Goal: Task Accomplishment & Management: Complete application form

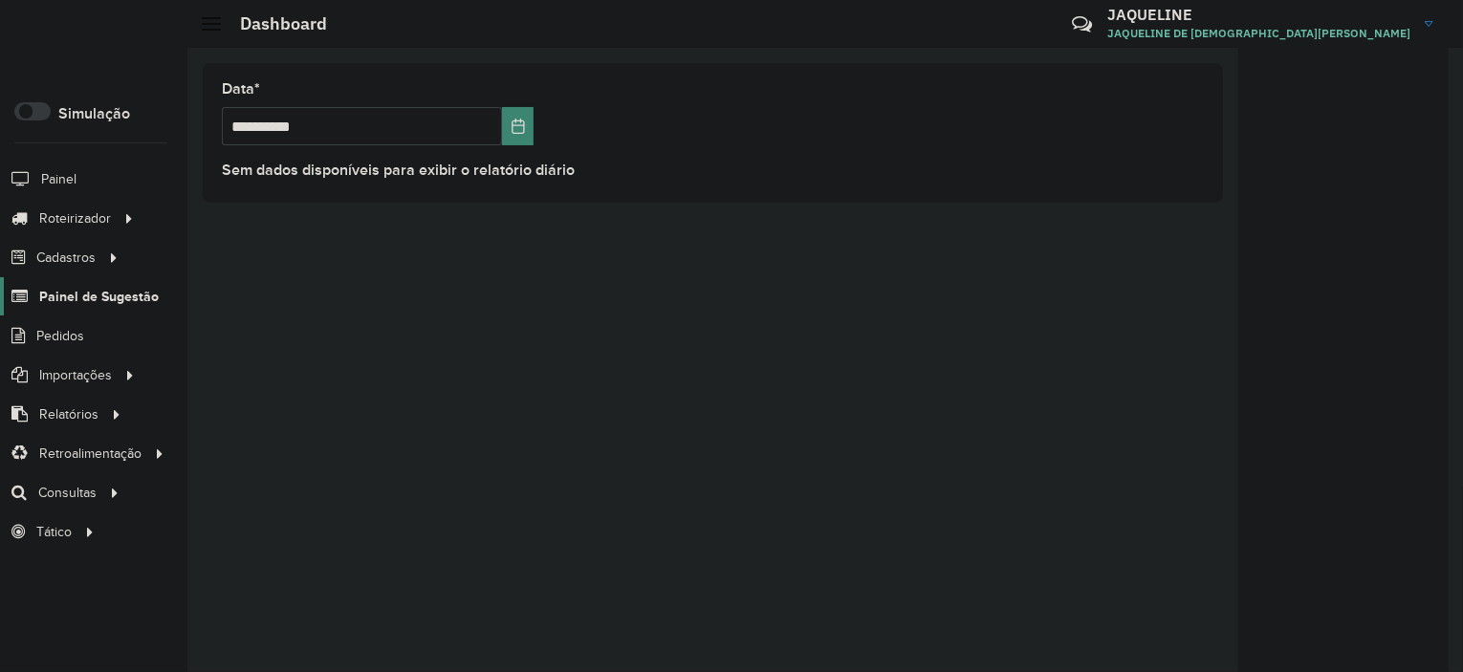
click at [70, 294] on span "Painel de Sugestão" at bounding box center [99, 297] width 120 height 20
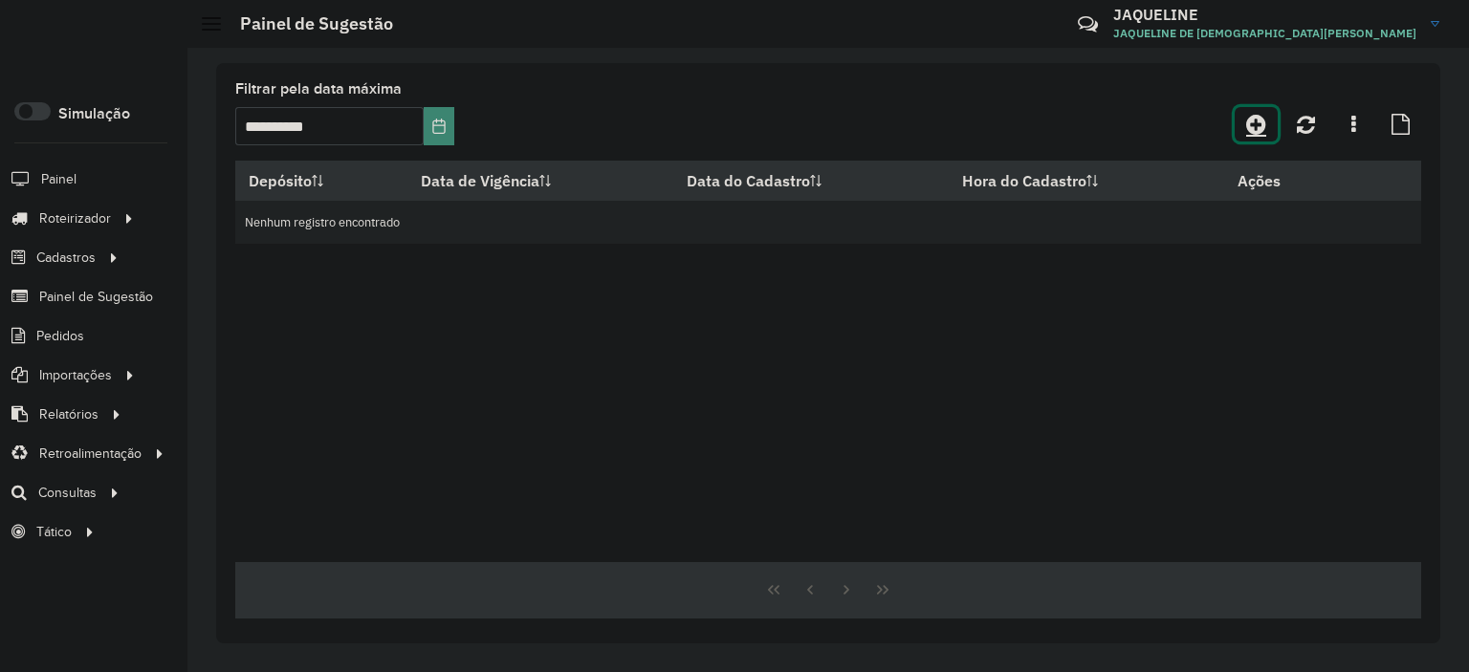
click at [1268, 135] on link at bounding box center [1255, 124] width 43 height 34
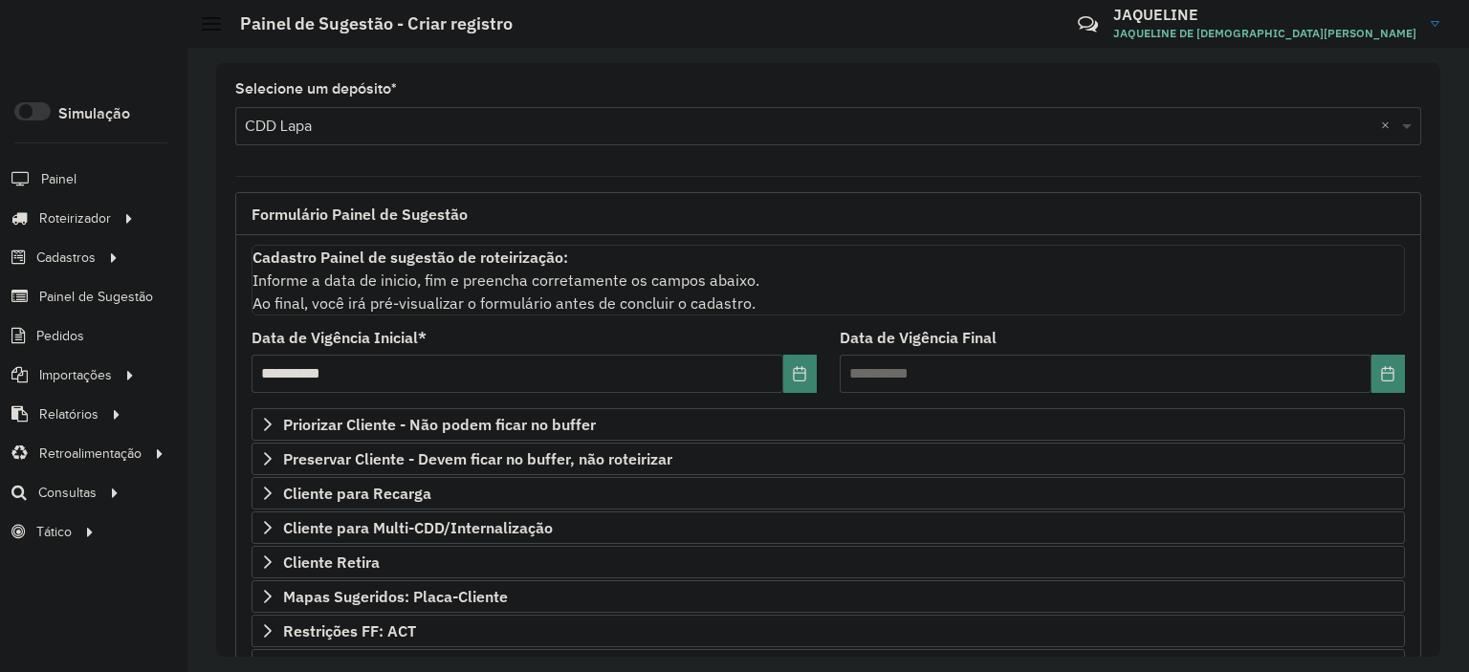
click at [245, 425] on div "**********" at bounding box center [828, 565] width 1186 height 660
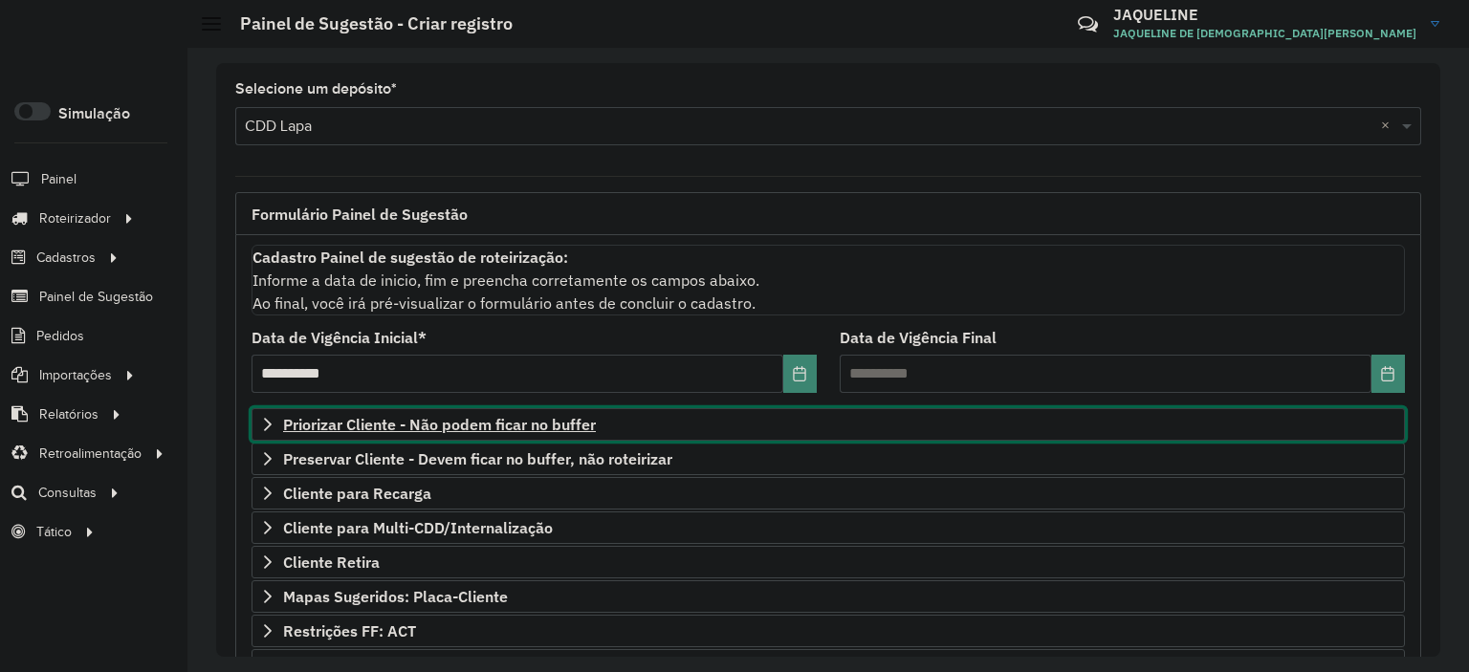
click at [263, 430] on link "Priorizar Cliente - Não podem ficar no buffer" at bounding box center [827, 424] width 1153 height 33
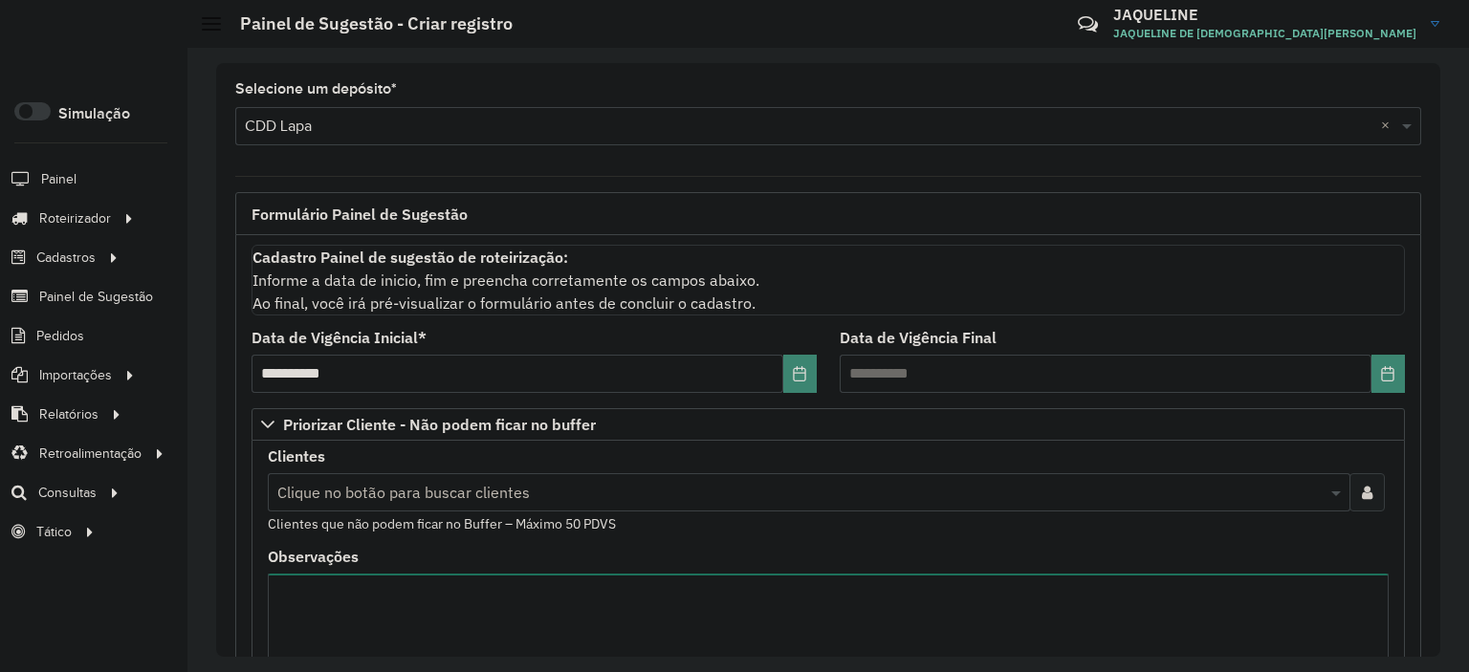
click at [340, 484] on input "text" at bounding box center [800, 493] width 1054 height 23
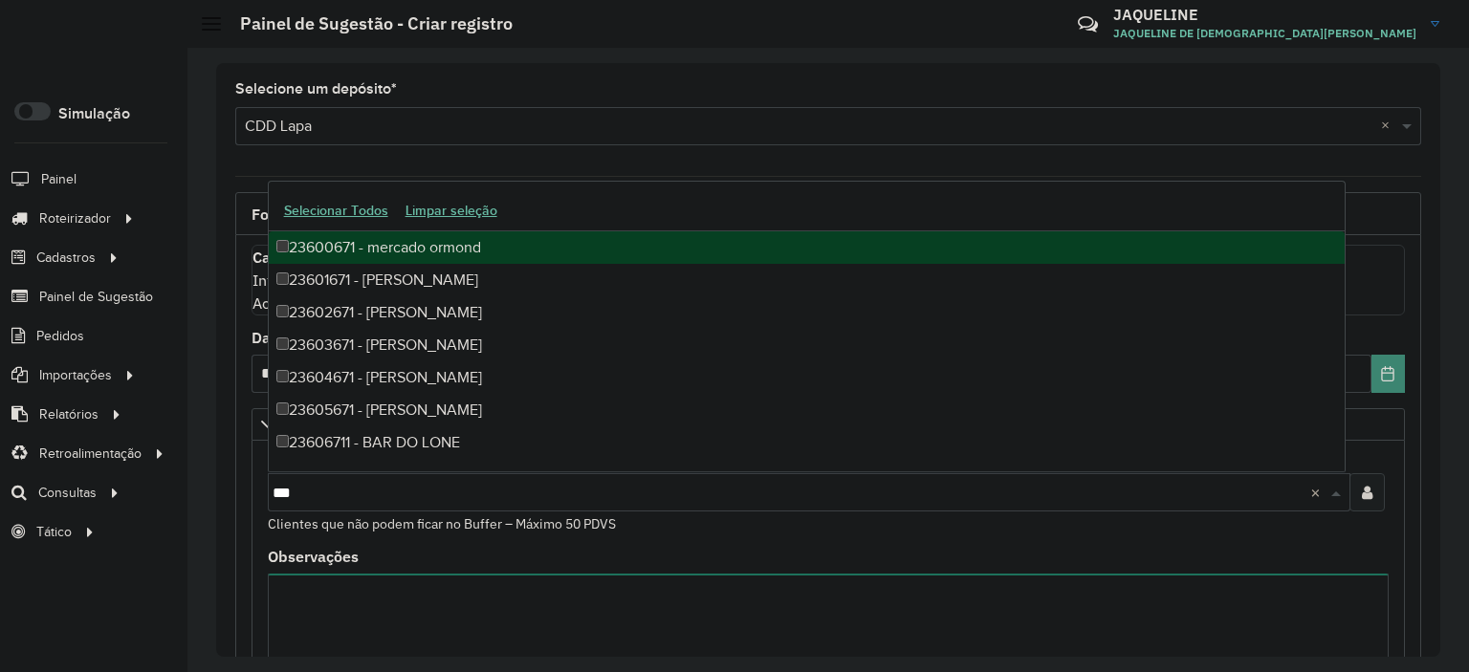
type input "****"
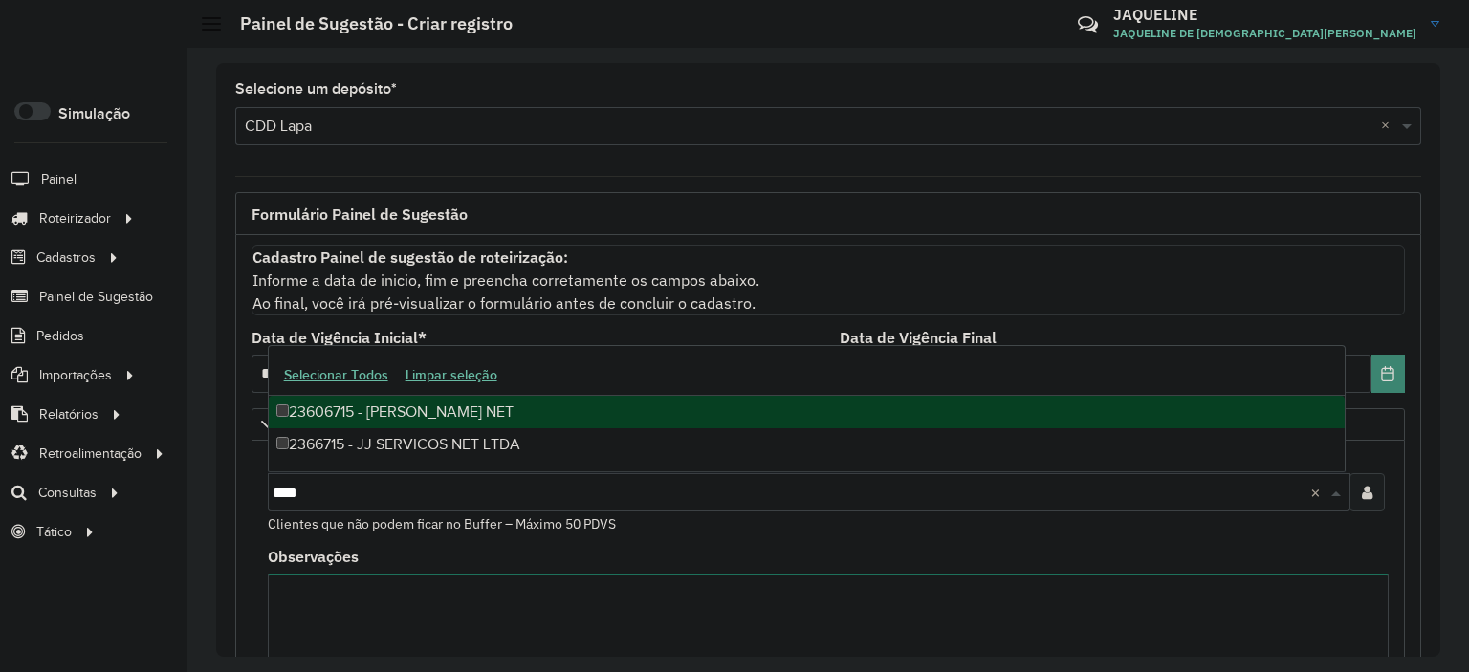
click at [353, 412] on div "23606715 - [PERSON_NAME] NET" at bounding box center [807, 412] width 1076 height 33
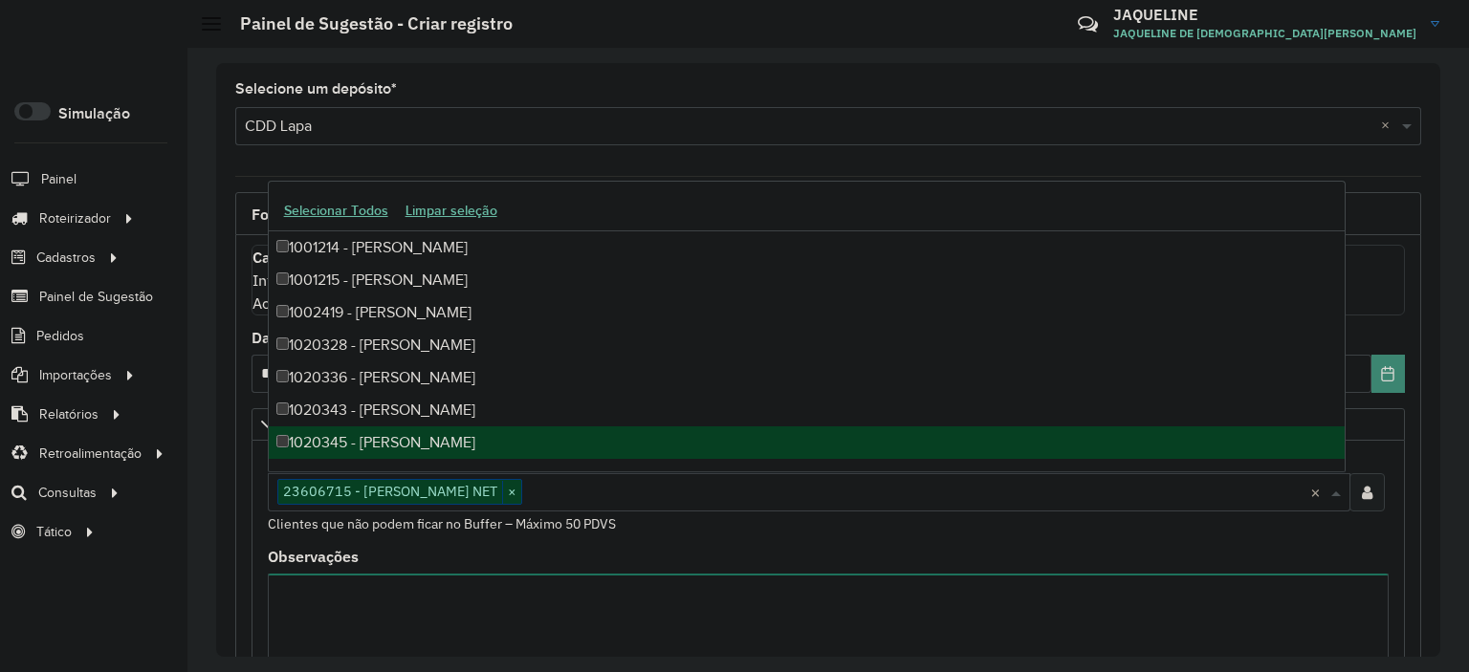
click at [695, 526] on div "Clientes Clique no botão para buscar clientes 23606715 - JJ SERVICOS NET × × Cl…" at bounding box center [828, 491] width 1121 height 85
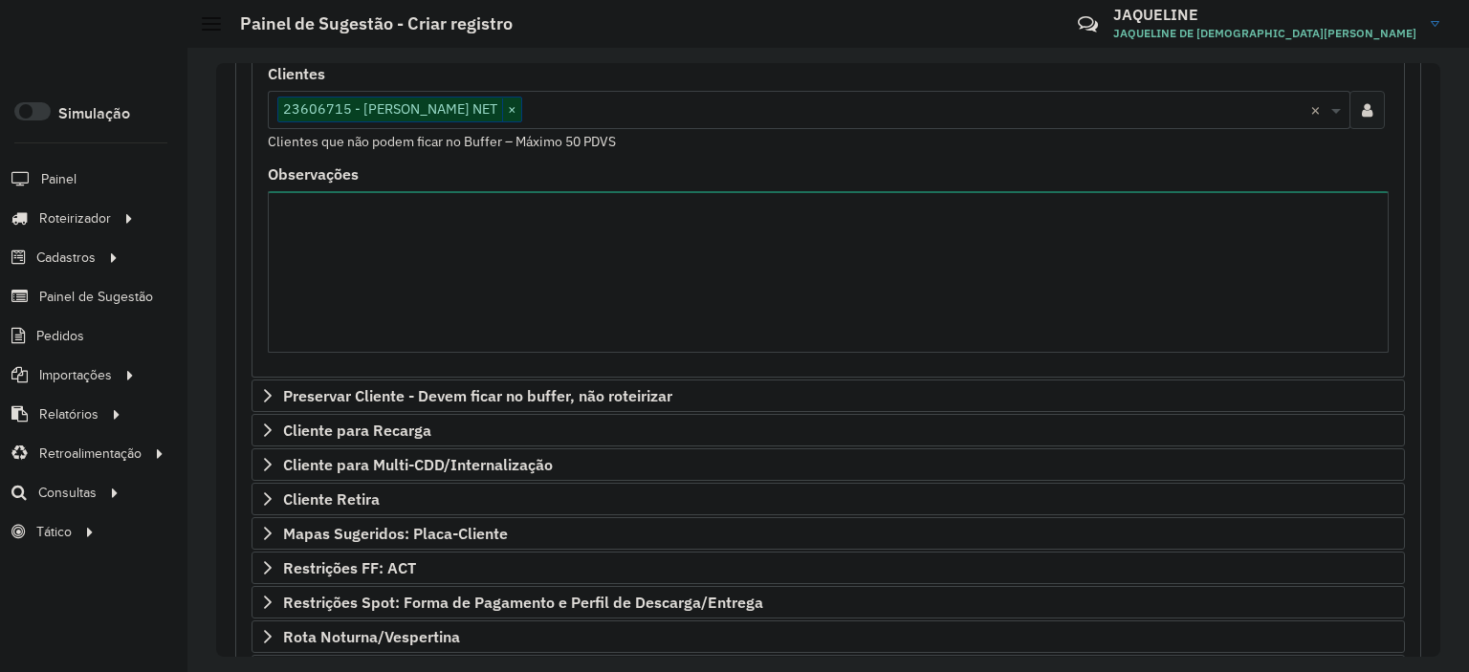
scroll to position [574, 0]
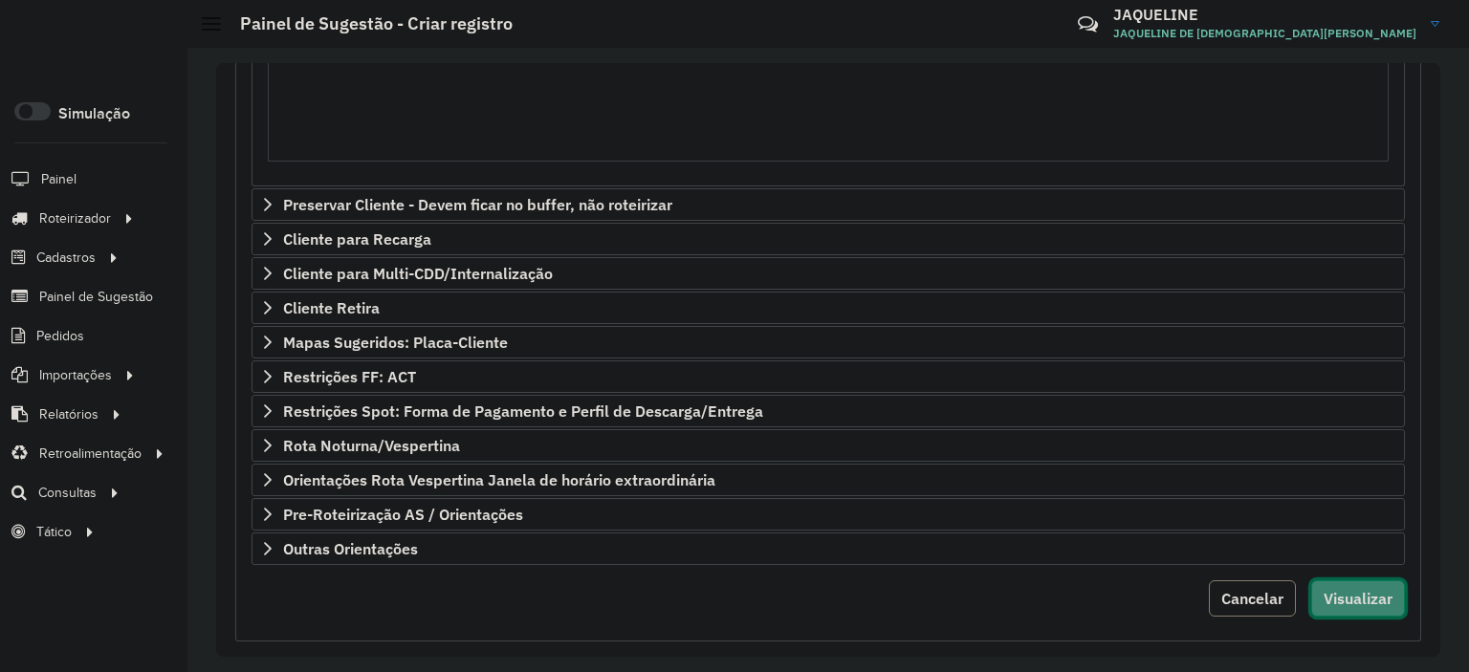
click at [1384, 601] on span "Visualizar" at bounding box center [1357, 598] width 69 height 19
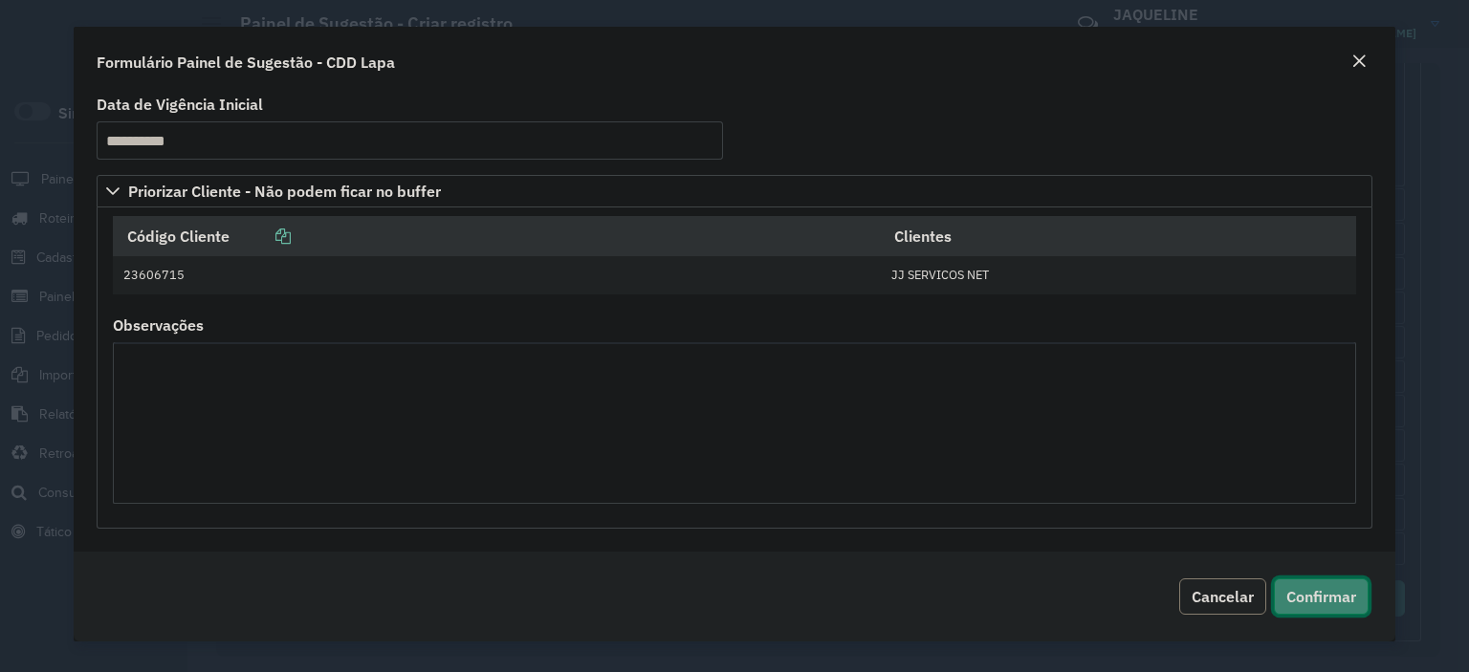
click at [1290, 592] on span "Confirmar" at bounding box center [1321, 596] width 70 height 19
